Goal: Information Seeking & Learning: Learn about a topic

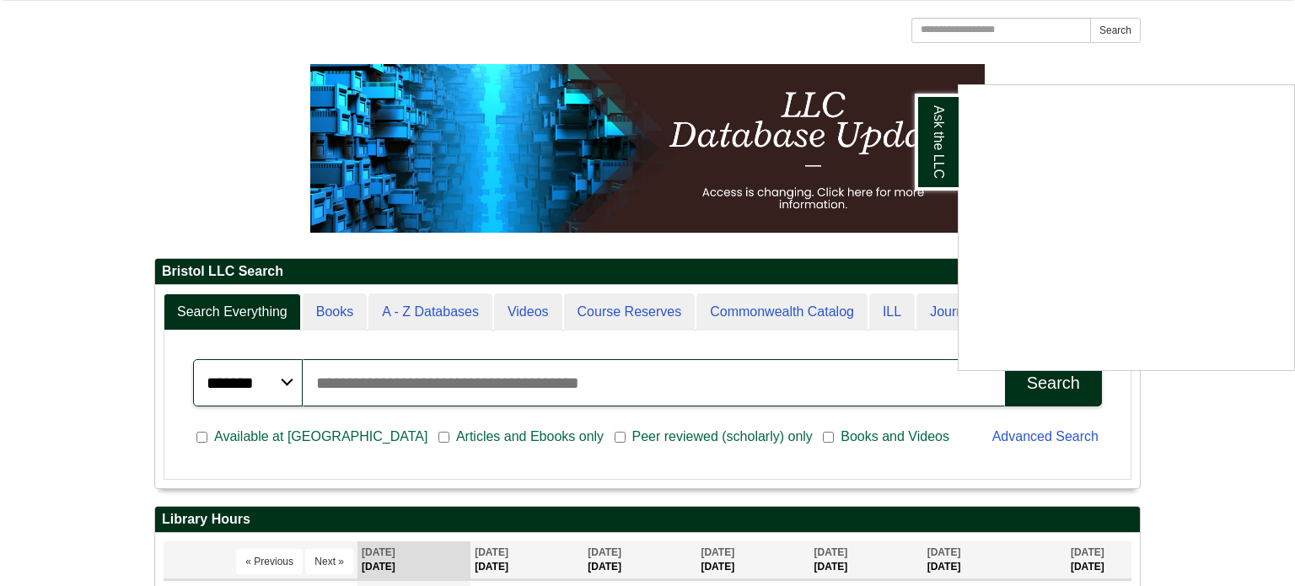
scroll to position [210, 0]
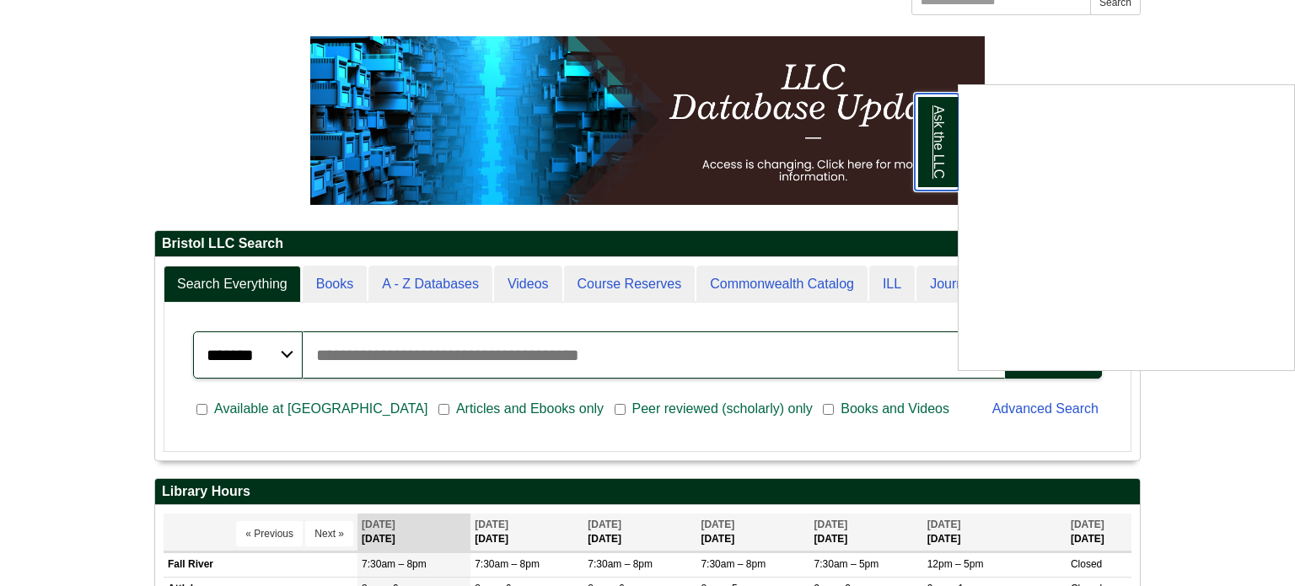
click at [944, 151] on link "Ask the LLC" at bounding box center [937, 142] width 44 height 97
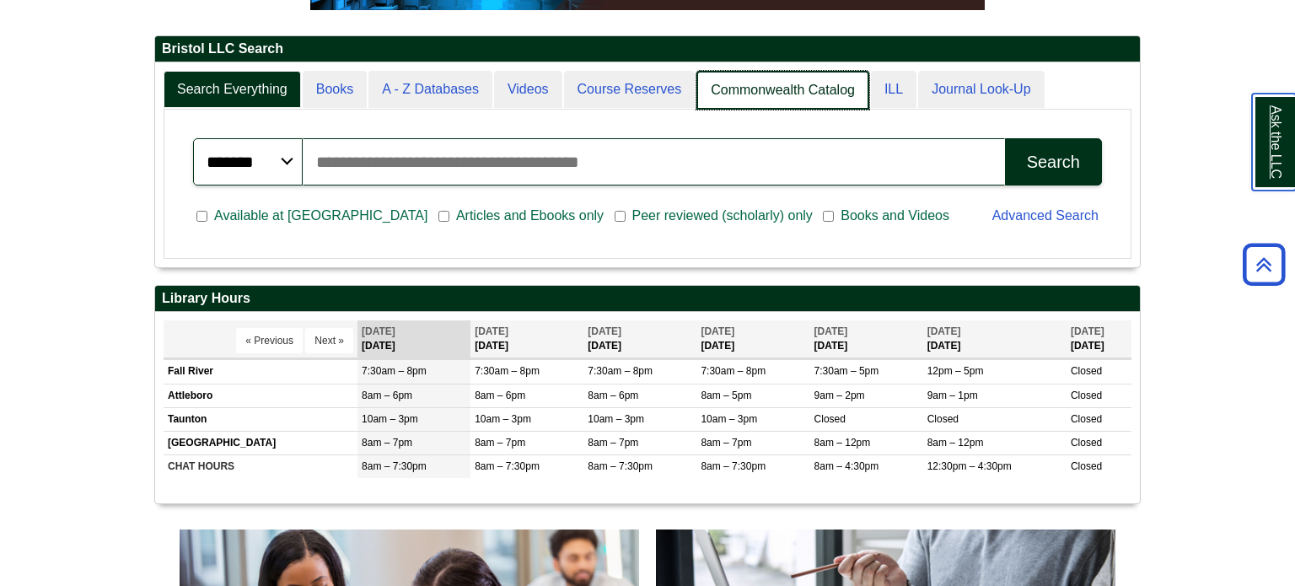
scroll to position [203, 985]
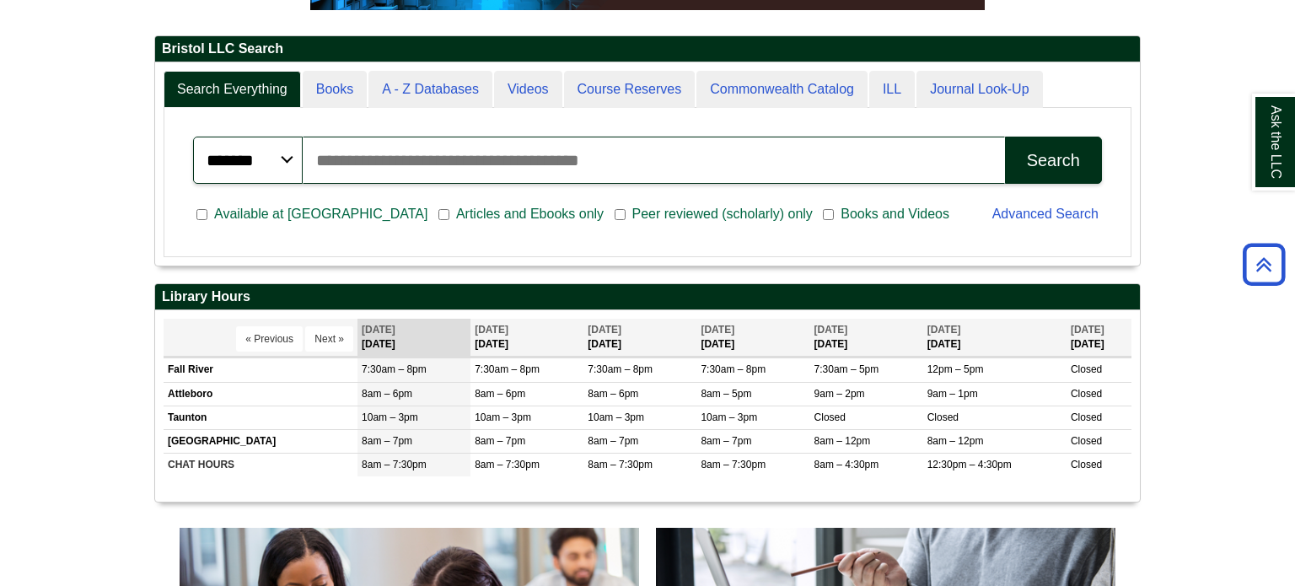
click at [636, 156] on input "Search articles, books, journals & more" at bounding box center [654, 160] width 702 height 47
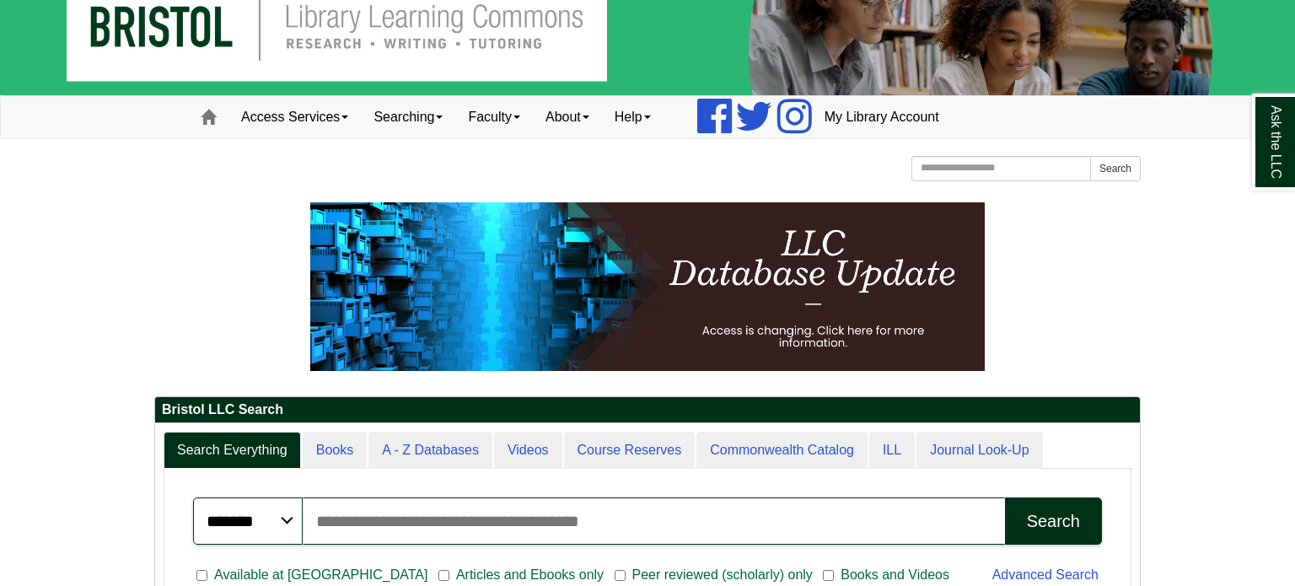
click at [468, 538] on input "Search articles, books, journals & more" at bounding box center [654, 520] width 702 height 47
type input "*"
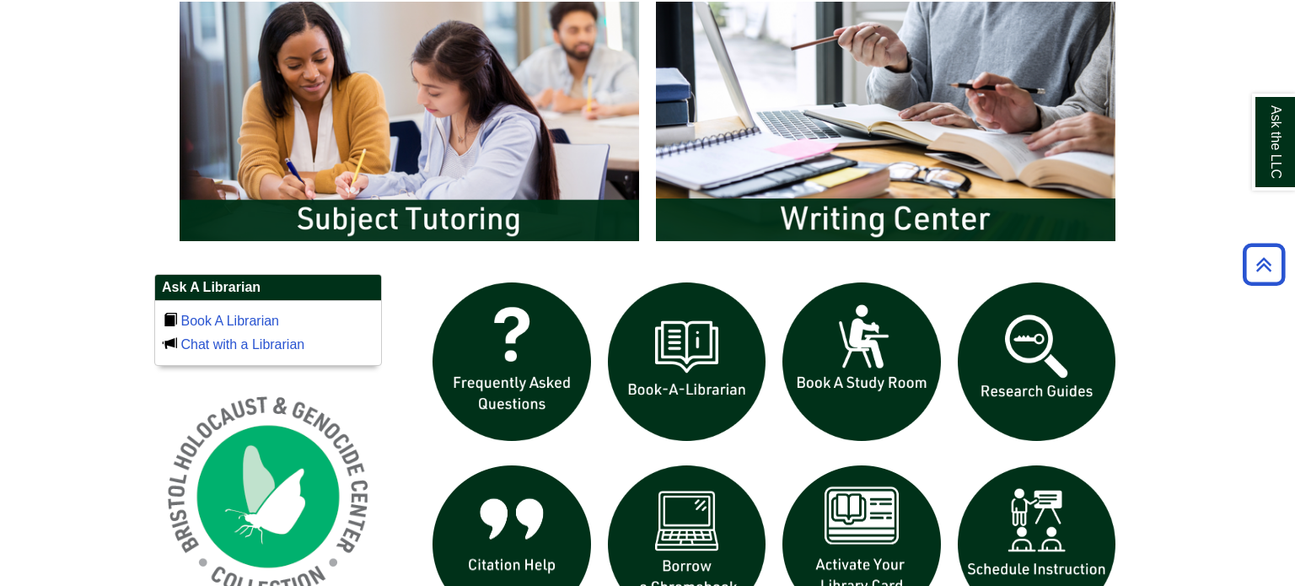
scroll to position [948, 0]
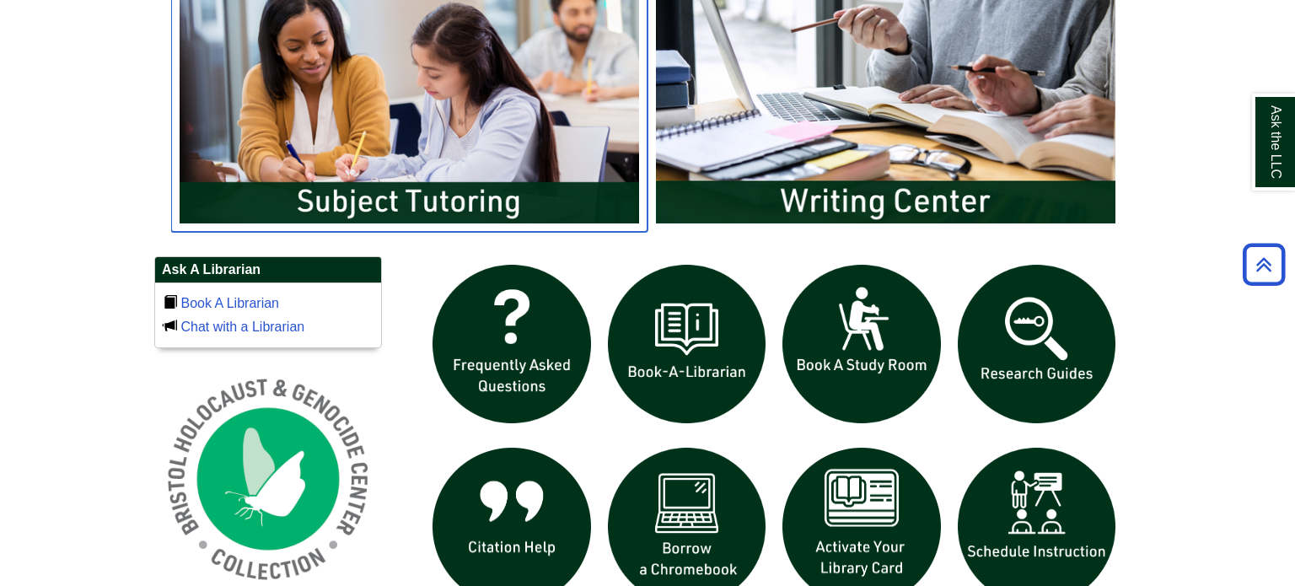
click at [468, 149] on img "slideshow" at bounding box center [409, 104] width 476 height 256
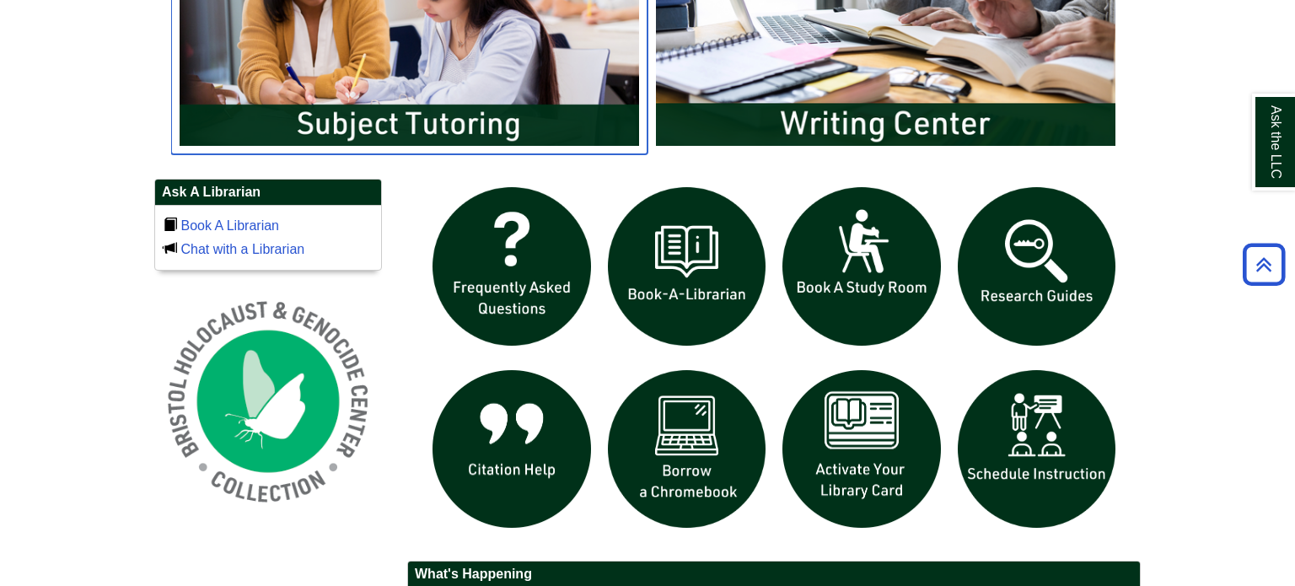
scroll to position [1032, 0]
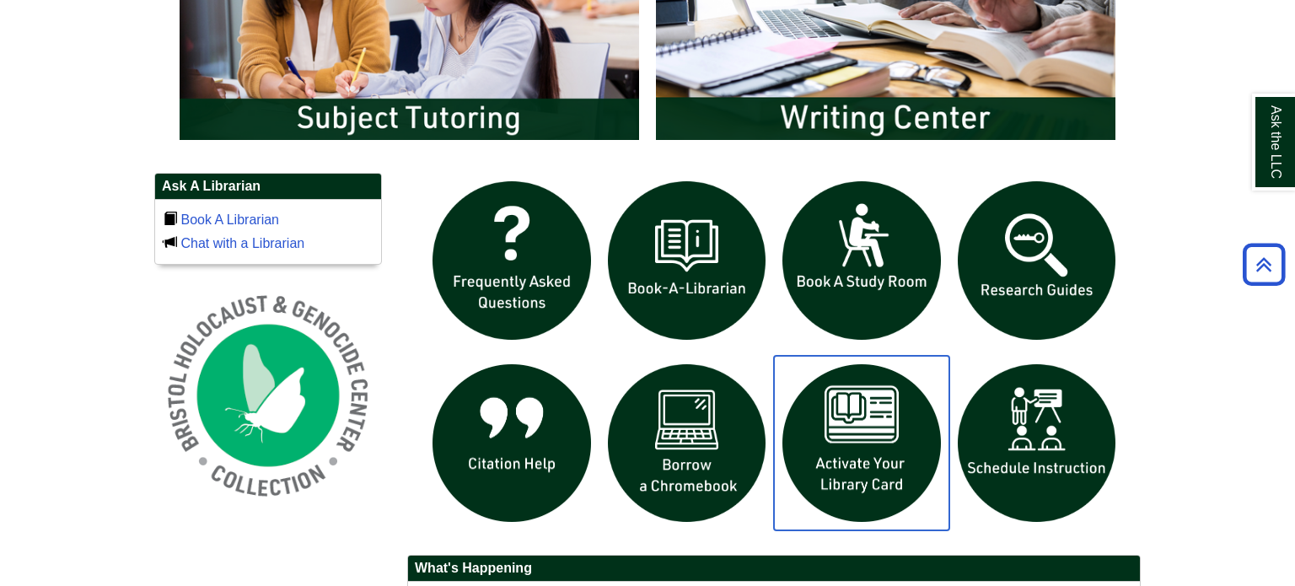
click at [837, 413] on img "slideshow" at bounding box center [861, 443] width 175 height 175
click at [864, 491] on img "slideshow" at bounding box center [861, 443] width 175 height 175
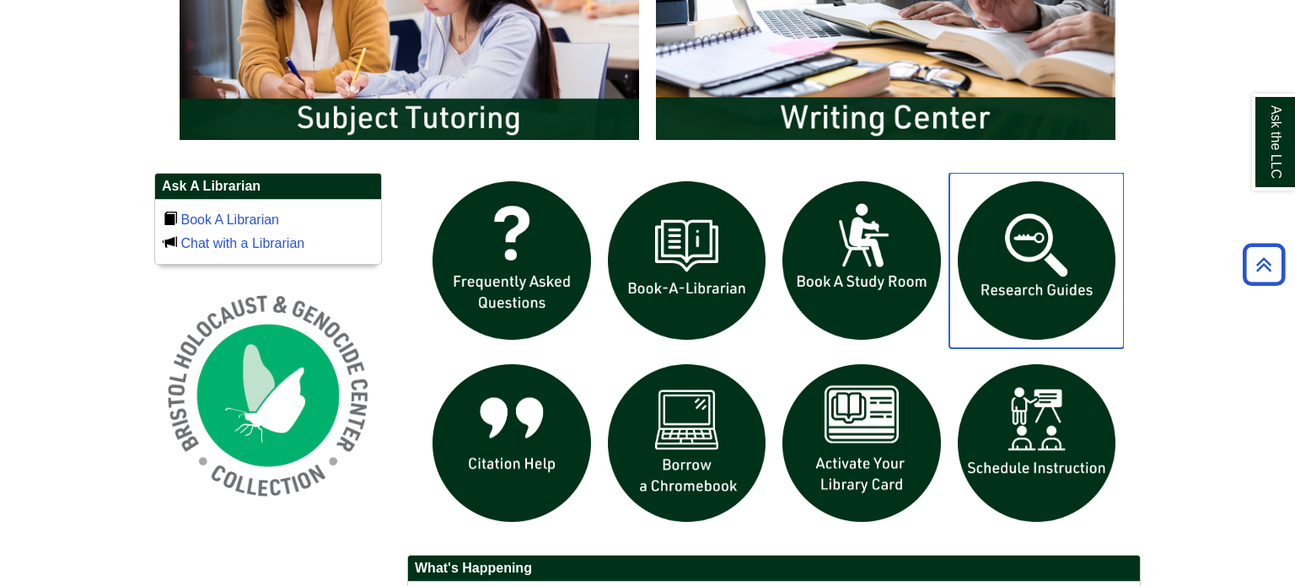
click at [1041, 254] on img "slideshow" at bounding box center [1036, 260] width 175 height 175
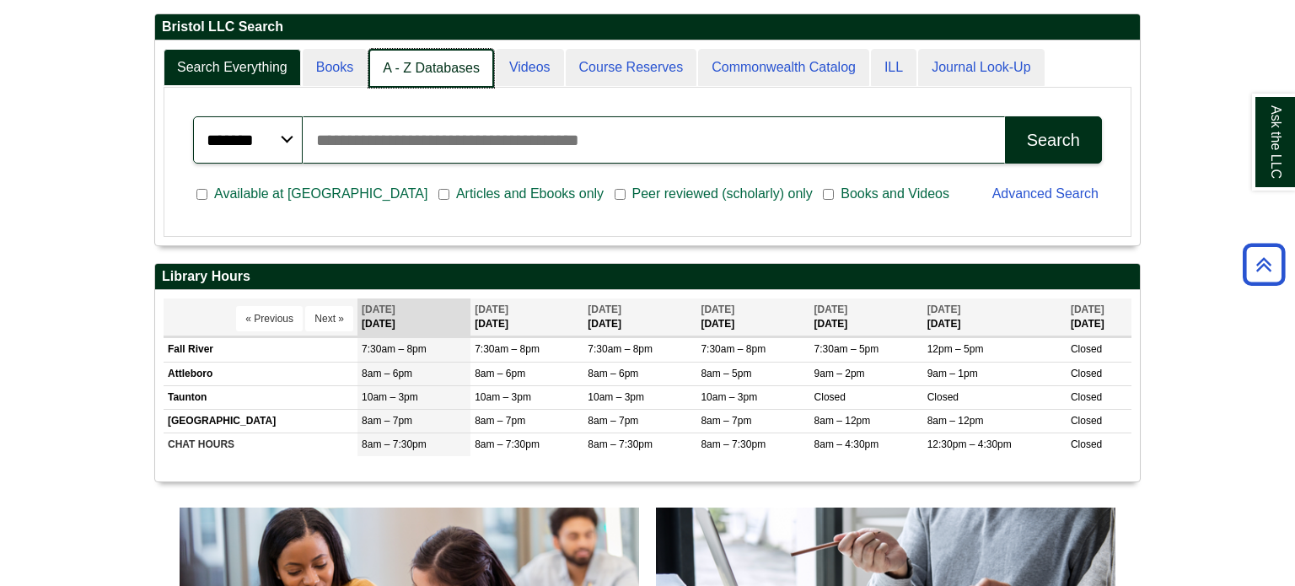
scroll to position [8, 8]
click at [449, 73] on link "A - Z Databases" at bounding box center [431, 69] width 126 height 40
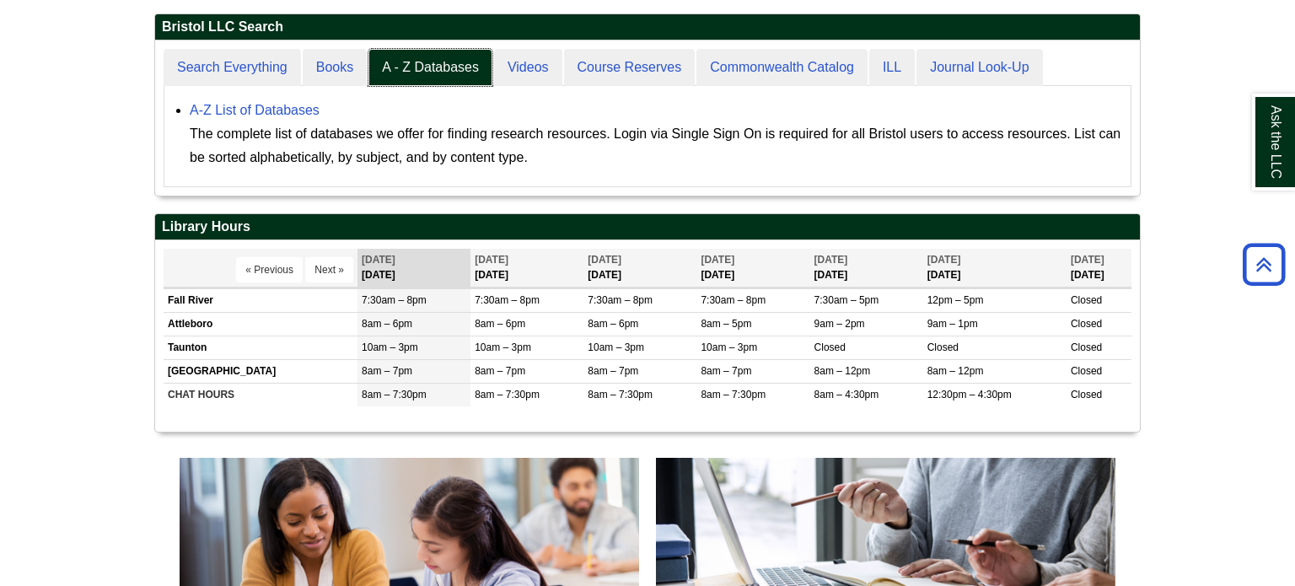
scroll to position [155, 985]
click at [305, 111] on link "A-Z List of Databases" at bounding box center [255, 110] width 130 height 14
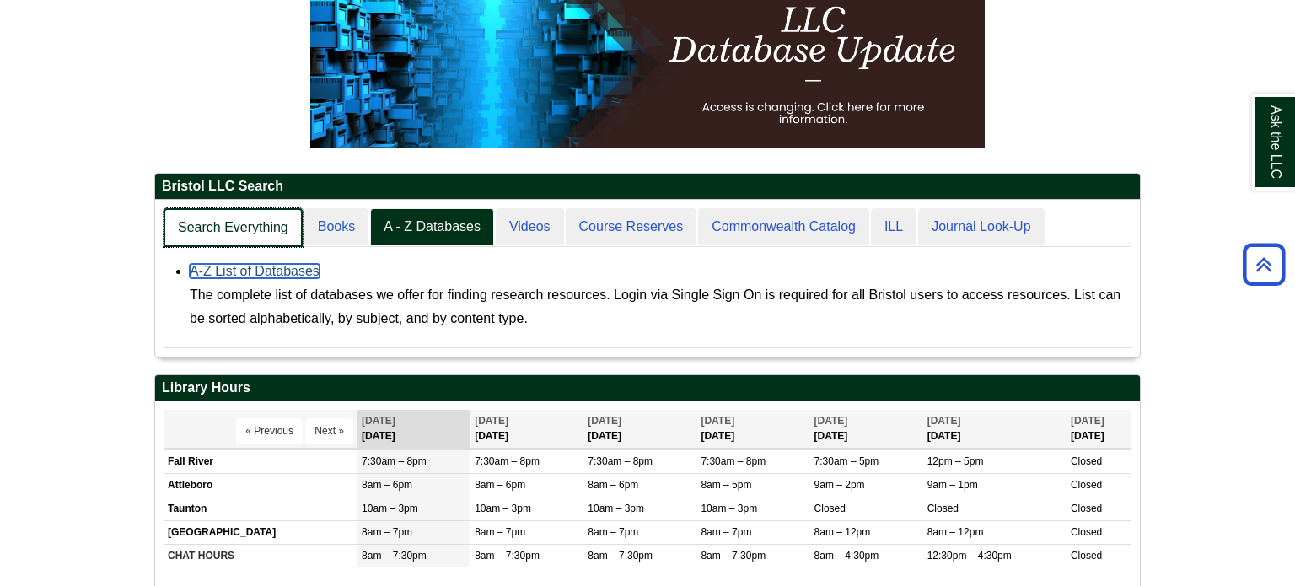
scroll to position [156, 985]
click at [231, 228] on link "Search Everything" at bounding box center [233, 228] width 139 height 40
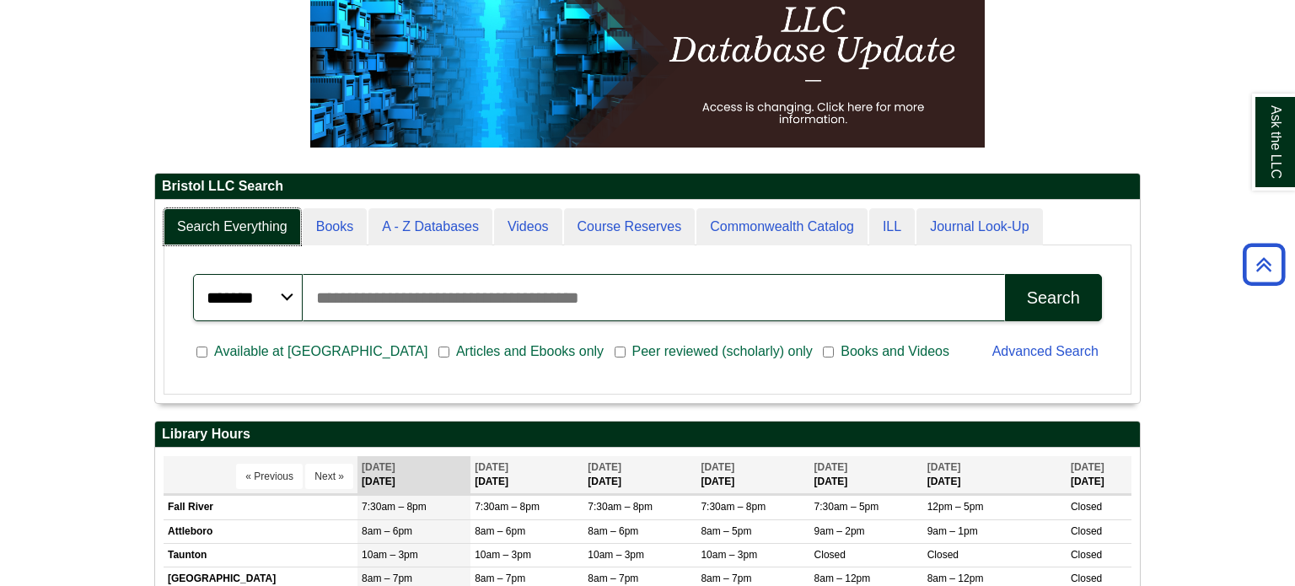
scroll to position [203, 985]
click at [353, 293] on input "Search articles, books, journals & more" at bounding box center [654, 297] width 702 height 47
type input "**********"
click at [1005, 274] on button "Search" at bounding box center [1053, 297] width 97 height 47
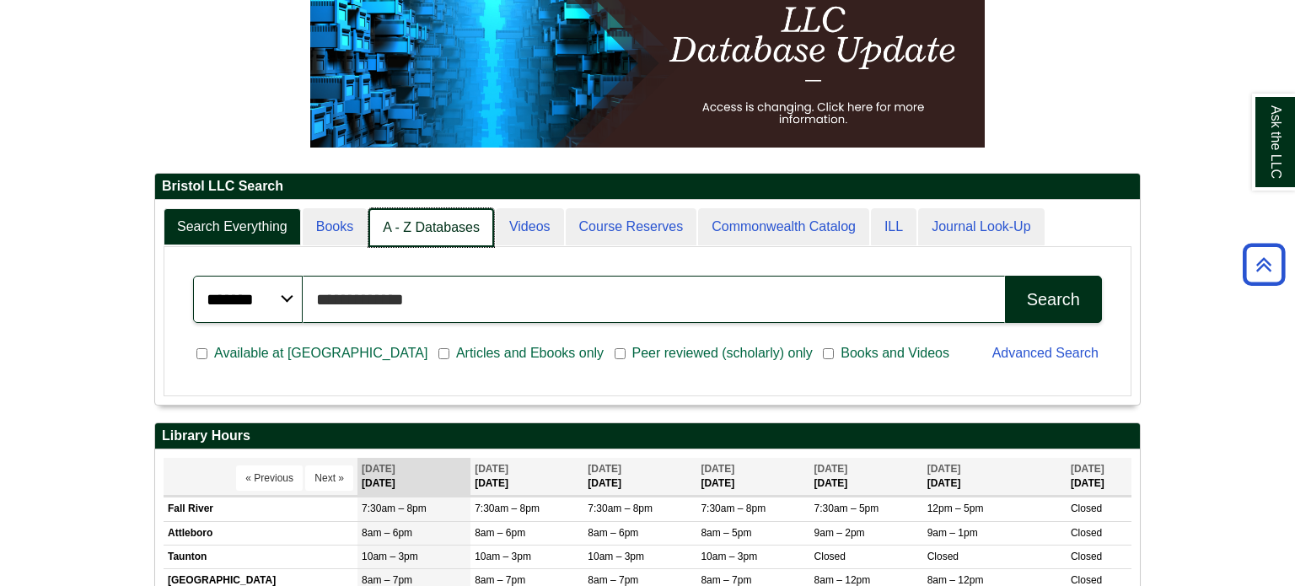
scroll to position [8, 8]
click at [405, 230] on link "A - Z Databases" at bounding box center [431, 228] width 126 height 40
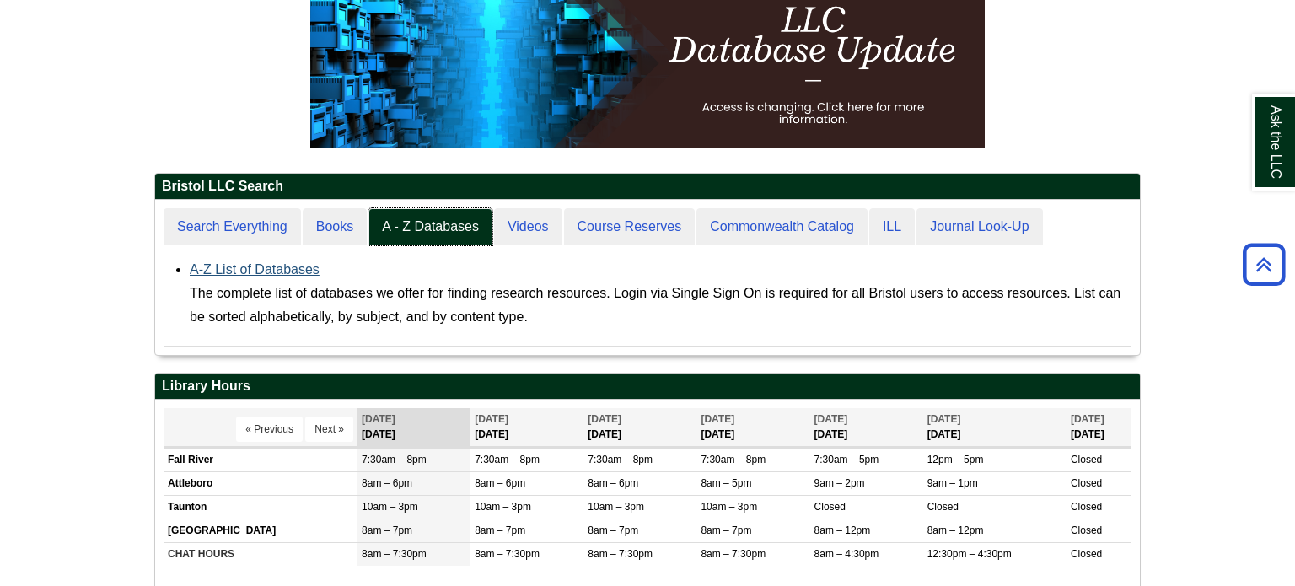
scroll to position [155, 985]
click at [264, 274] on link "A-Z List of Databases" at bounding box center [255, 269] width 130 height 14
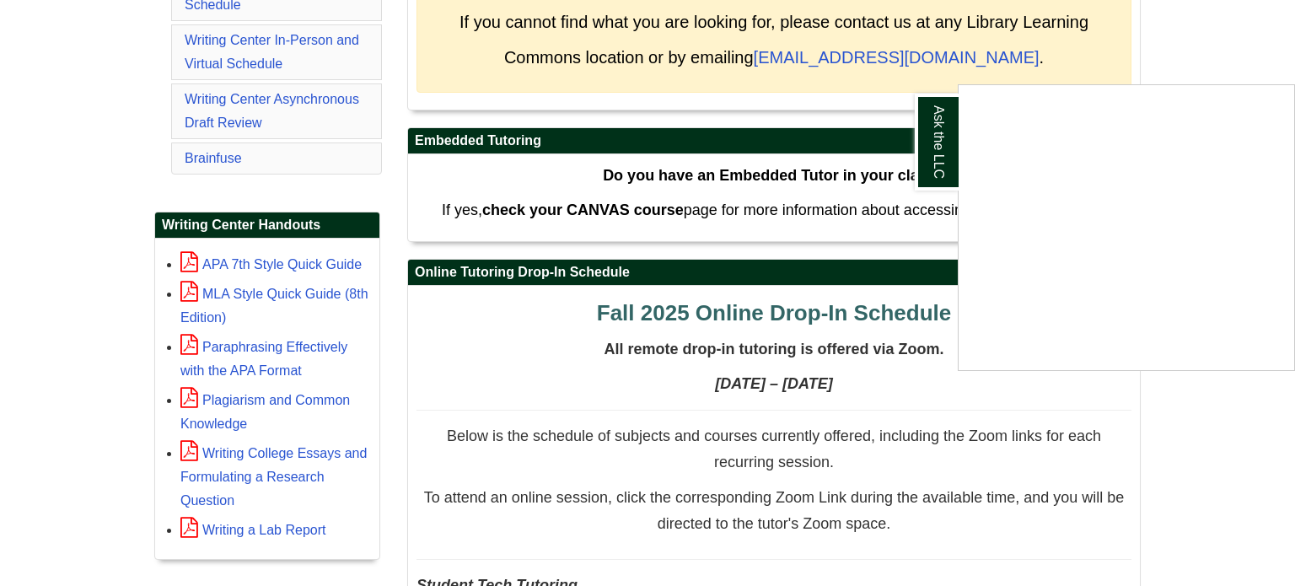
scroll to position [536, 0]
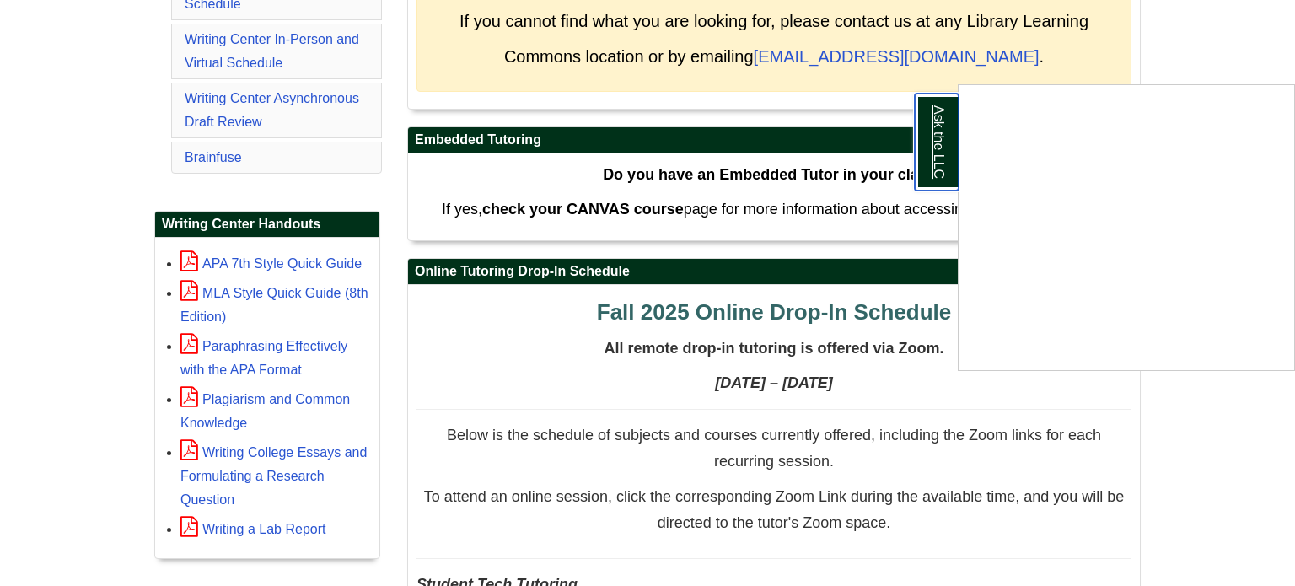
click at [927, 149] on link "Ask the LLC" at bounding box center [937, 142] width 44 height 97
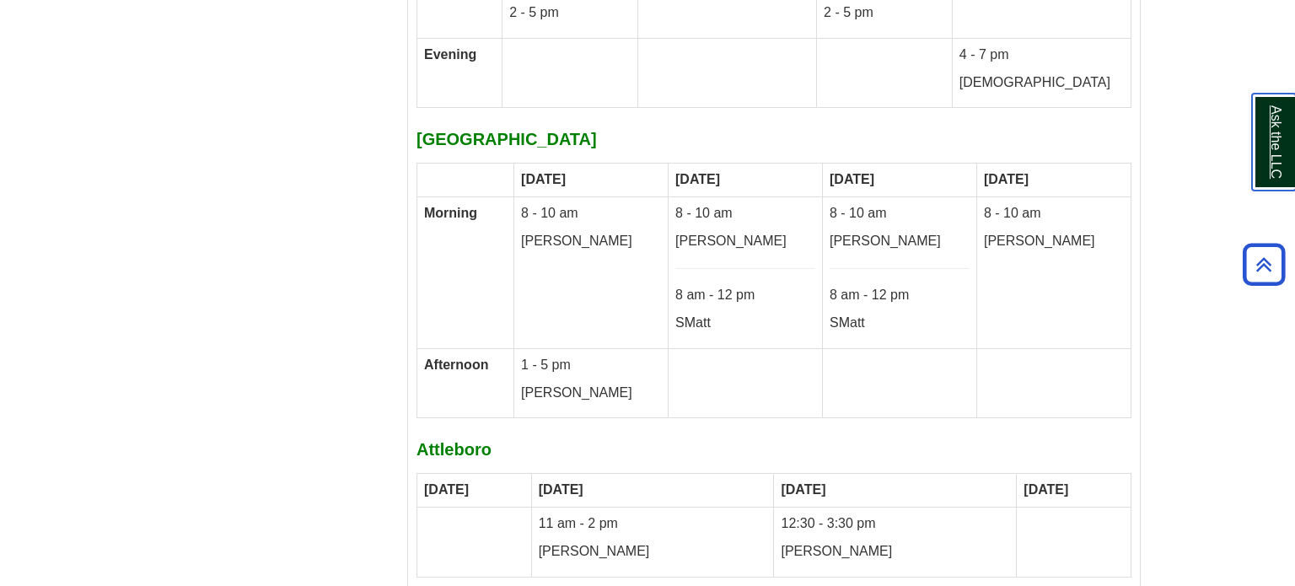
scroll to position [9204, 0]
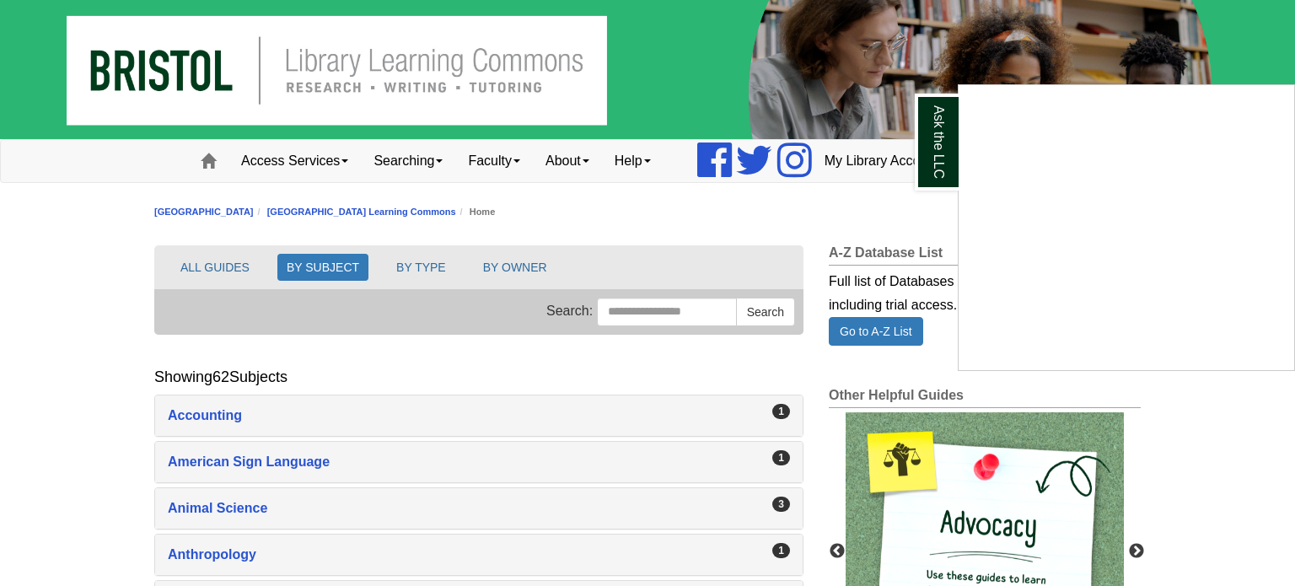
click at [242, 268] on div "Ask the LLC" at bounding box center [647, 293] width 1295 height 586
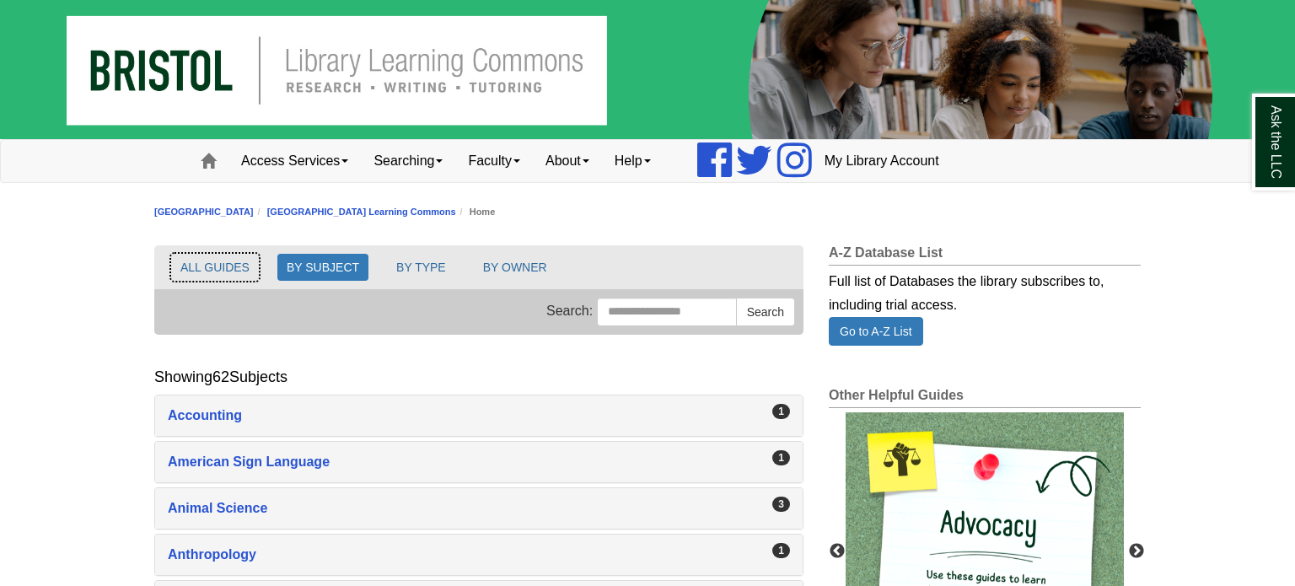
click at [240, 264] on button "ALL GUIDES" at bounding box center [215, 267] width 88 height 27
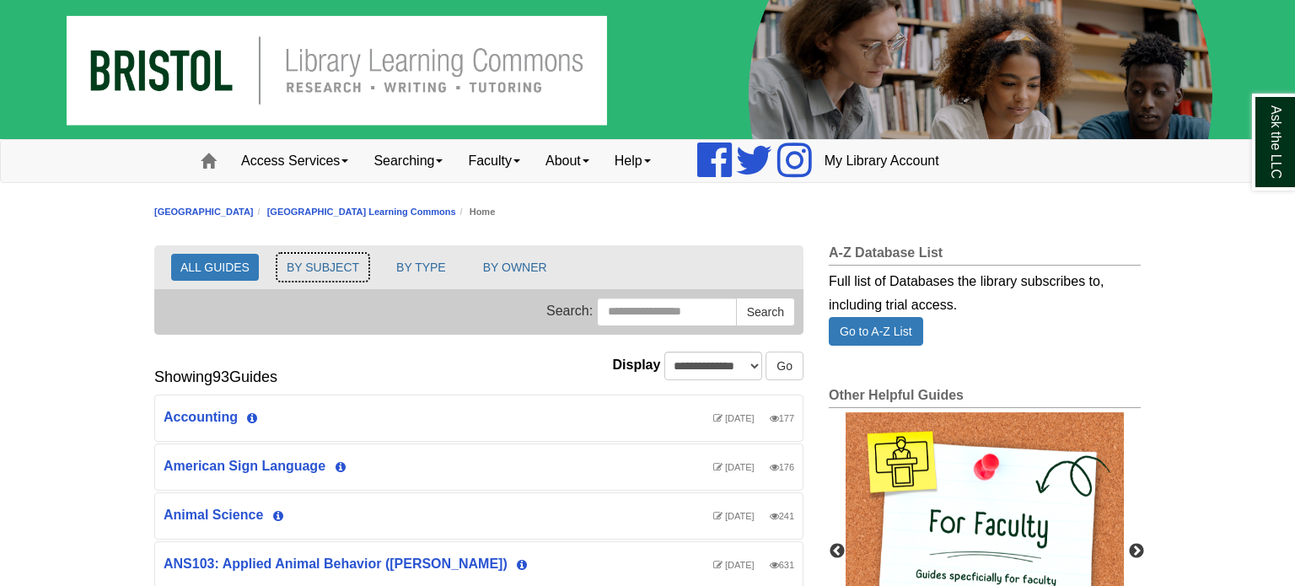
click at [296, 269] on button "BY SUBJECT" at bounding box center [322, 267] width 91 height 27
